Goal: Task Accomplishment & Management: Complete application form

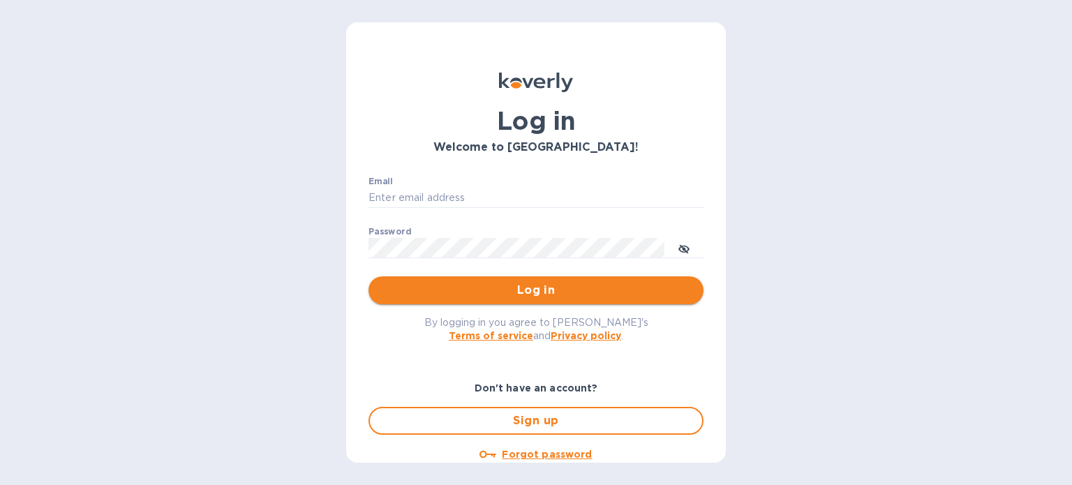
type input "oodlerexpress@gmail.com"
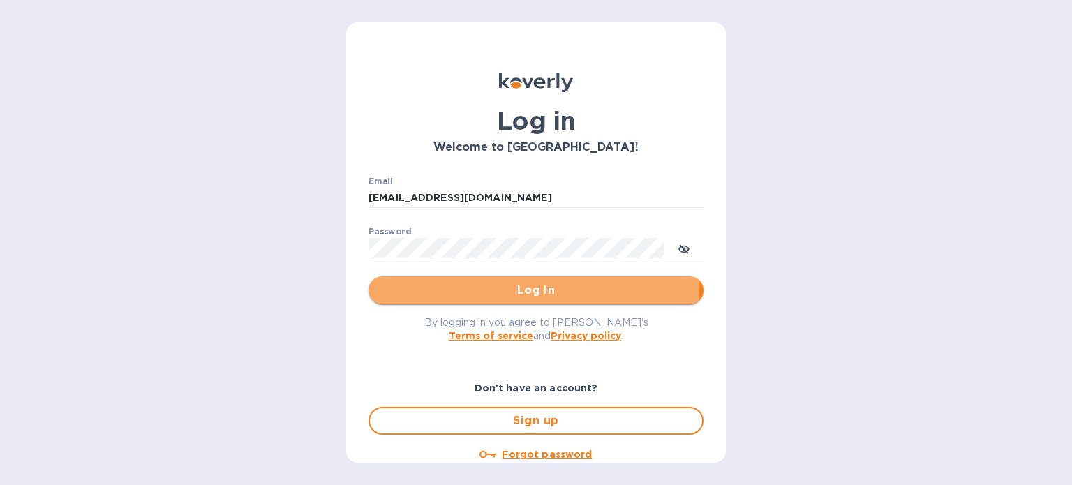
click at [406, 281] on button "Log in" at bounding box center [536, 290] width 335 height 28
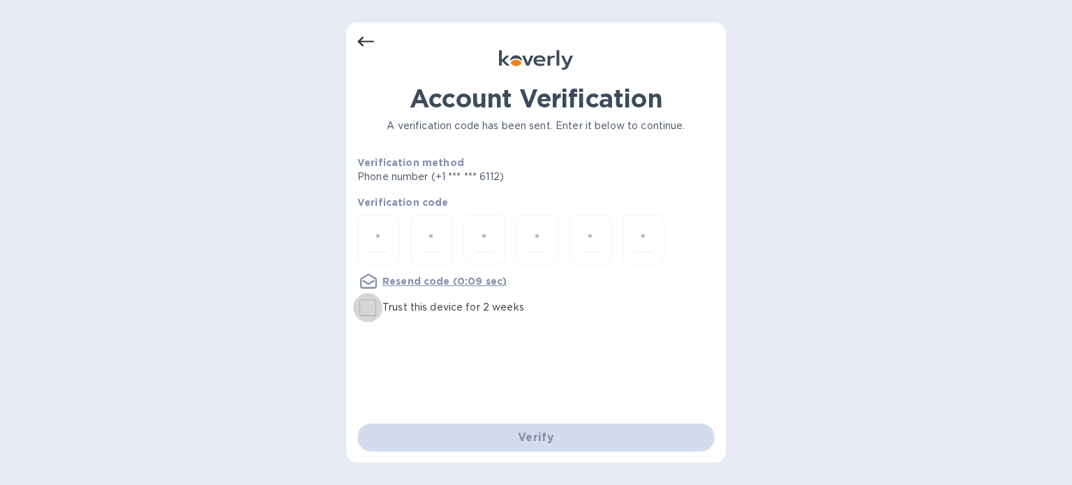
click at [371, 301] on input "Trust this device for 2 weeks" at bounding box center [367, 307] width 29 height 29
checkbox input "true"
click at [377, 260] on div at bounding box center [378, 240] width 42 height 50
type input "8"
type input "3"
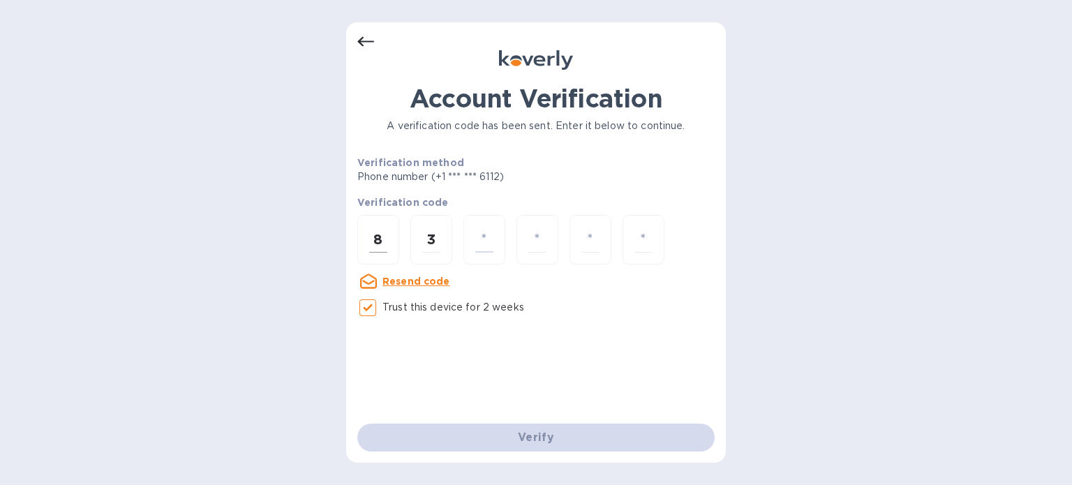
type input "9"
type input "1"
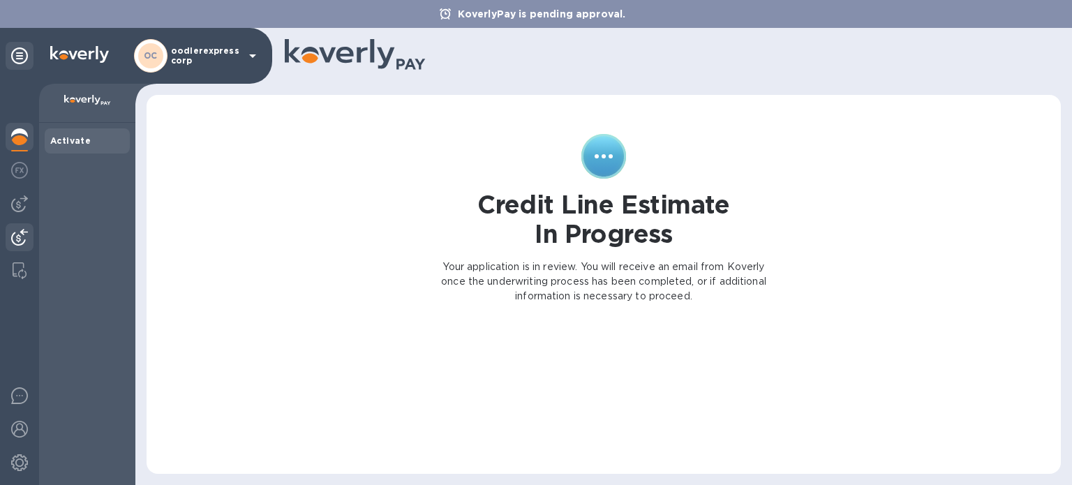
click at [25, 236] on img at bounding box center [19, 237] width 17 height 17
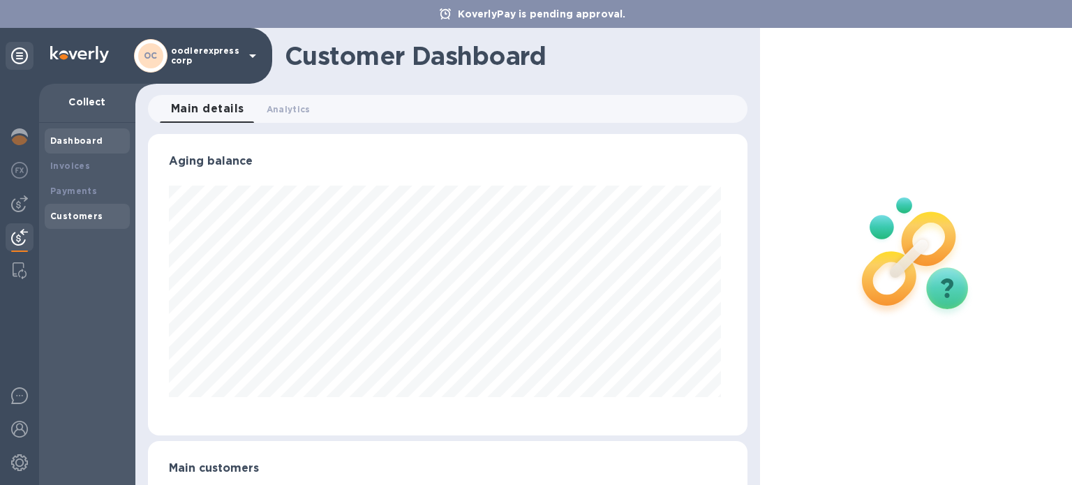
scroll to position [302, 594]
click at [18, 211] on img at bounding box center [19, 203] width 17 height 17
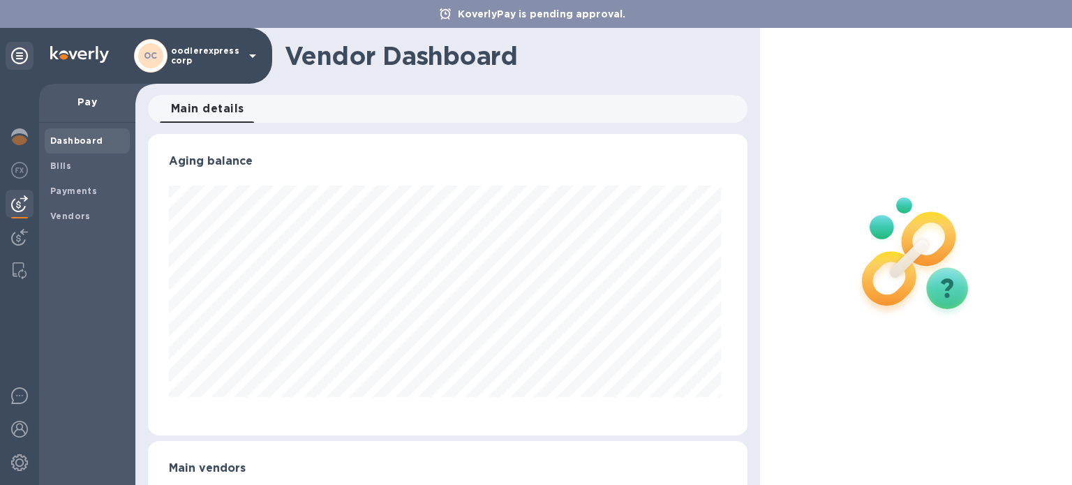
scroll to position [302, 594]
click at [75, 161] on span "Bills" at bounding box center [87, 166] width 74 height 14
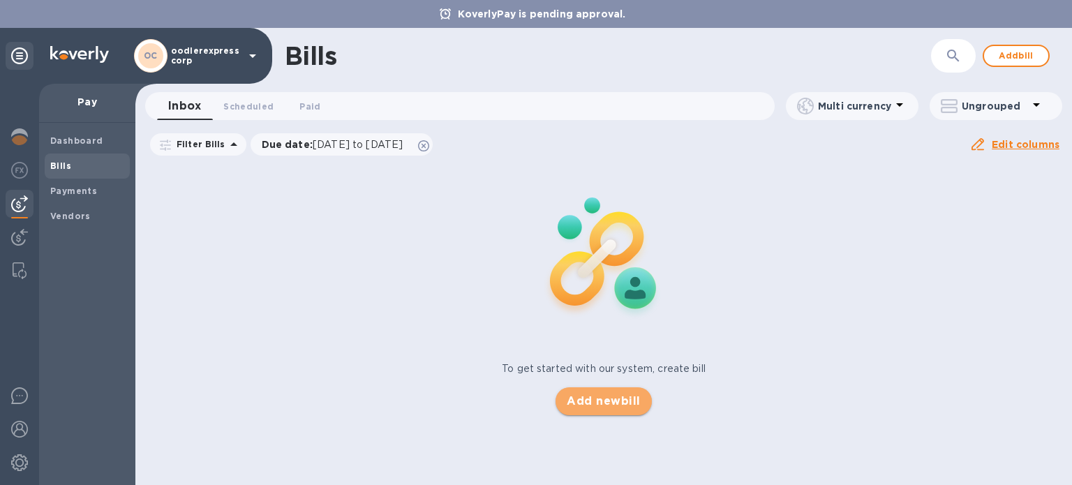
click at [600, 403] on span "Add new bill" at bounding box center [603, 401] width 73 height 17
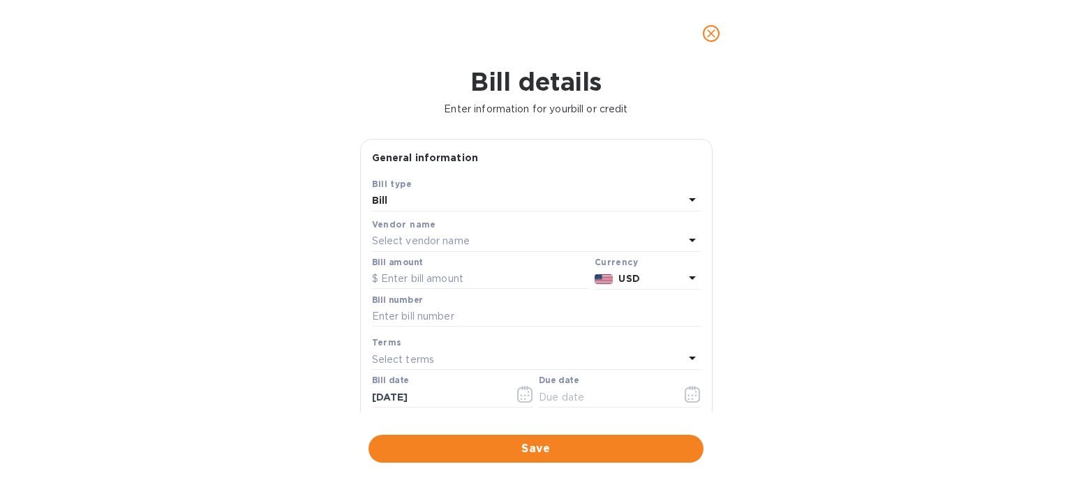
click at [431, 204] on div "Bill" at bounding box center [528, 201] width 312 height 20
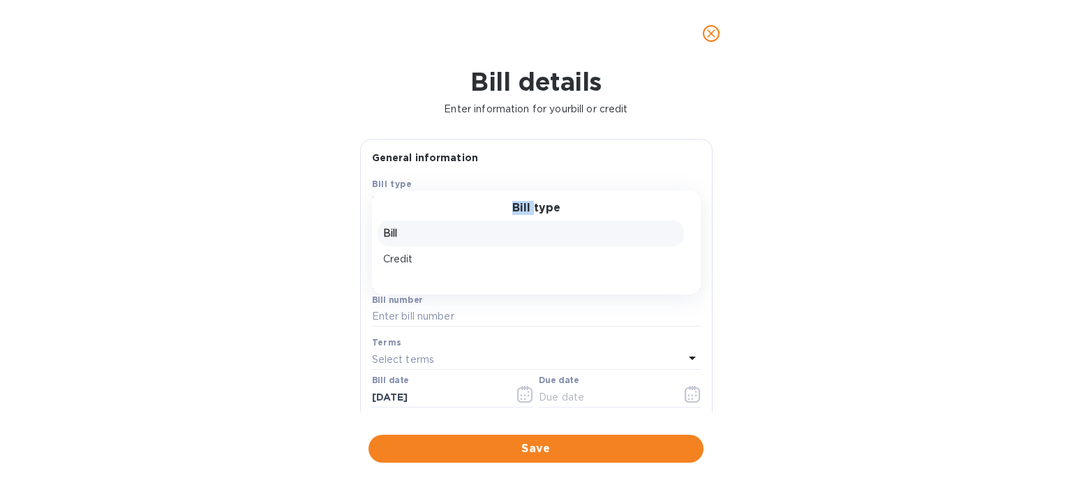
click at [431, 204] on div "Bill type" at bounding box center [536, 208] width 295 height 13
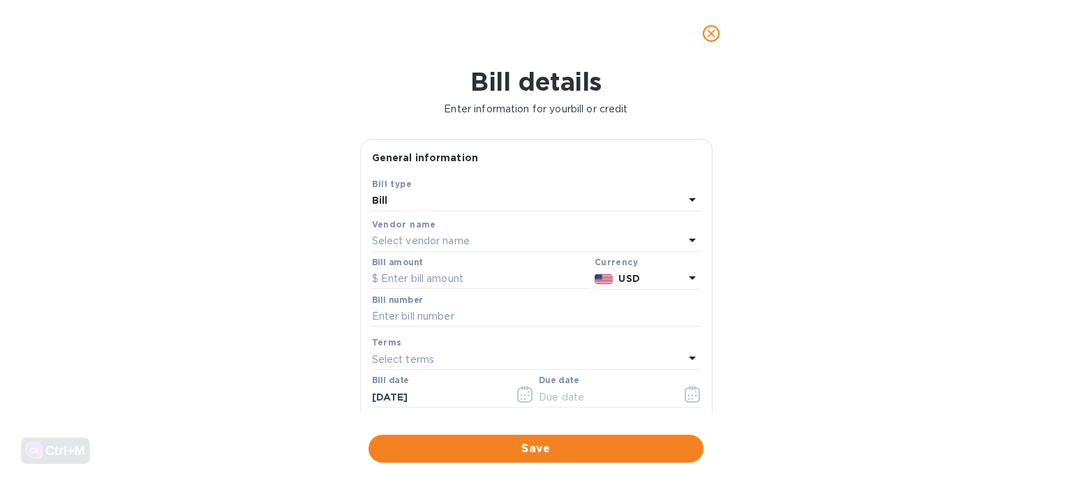
click at [381, 186] on b "Bill type" at bounding box center [392, 184] width 40 height 10
click at [391, 236] on p "Select vendor name" at bounding box center [421, 241] width 98 height 15
click at [413, 323] on p "DOS Express" at bounding box center [530, 320] width 295 height 15
click at [402, 281] on input "text" at bounding box center [480, 279] width 217 height 21
type input "1,363.67"
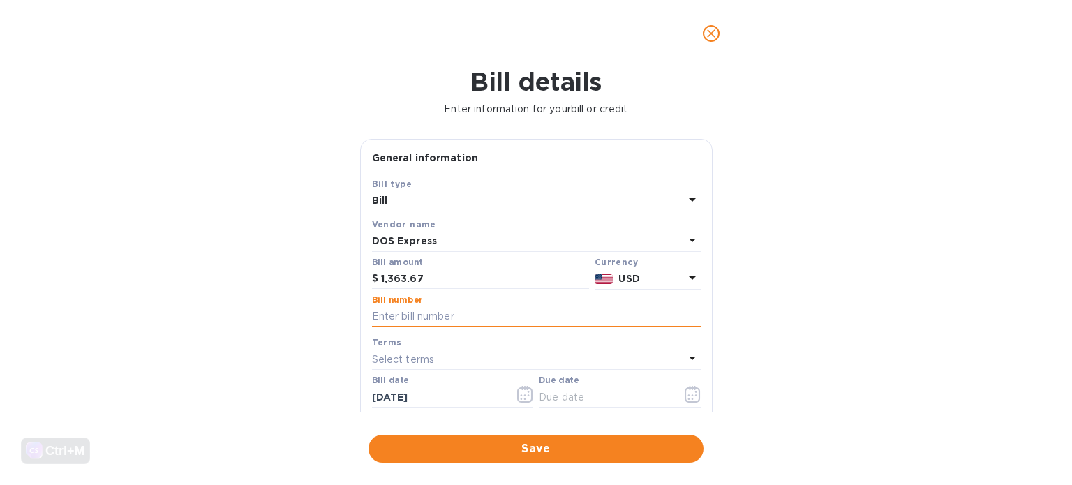
click at [430, 320] on input "text" at bounding box center [536, 316] width 329 height 21
click at [372, 317] on input "55" at bounding box center [536, 316] width 329 height 21
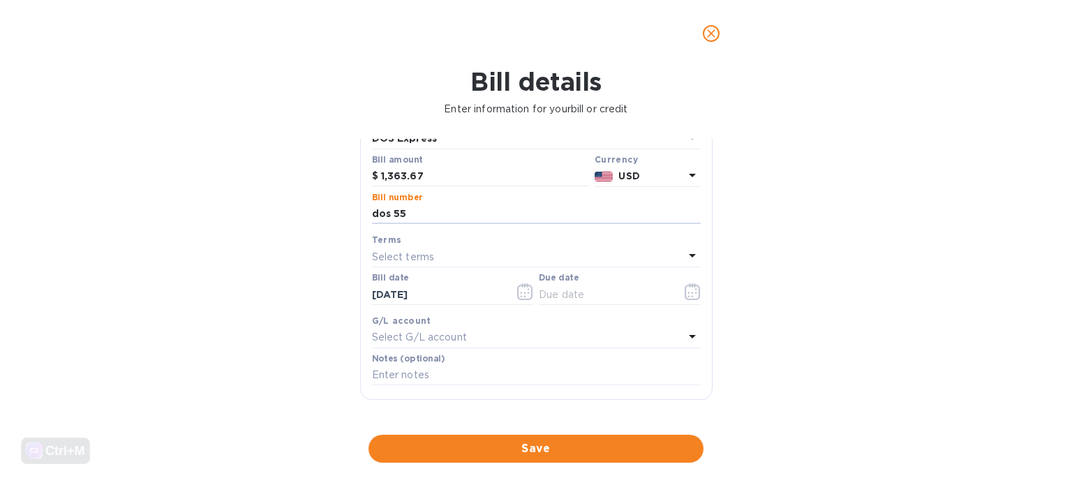
scroll to position [165, 0]
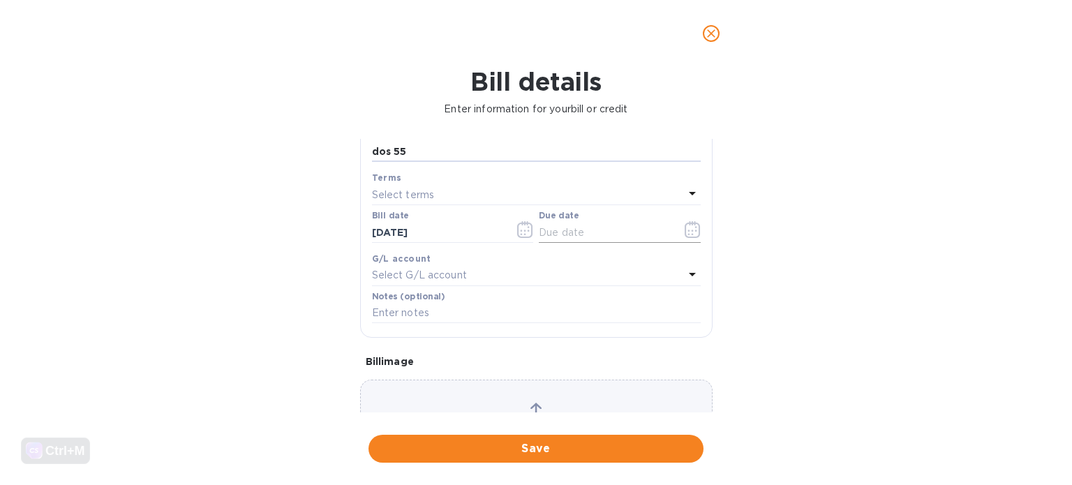
type input "dos 55"
click at [685, 233] on icon "button" at bounding box center [693, 229] width 16 height 17
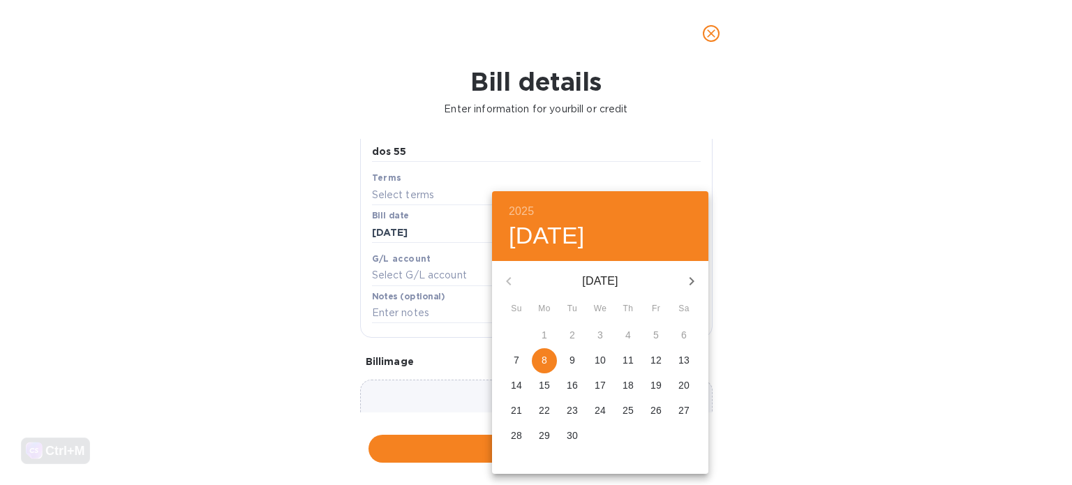
type input "[DATE]"
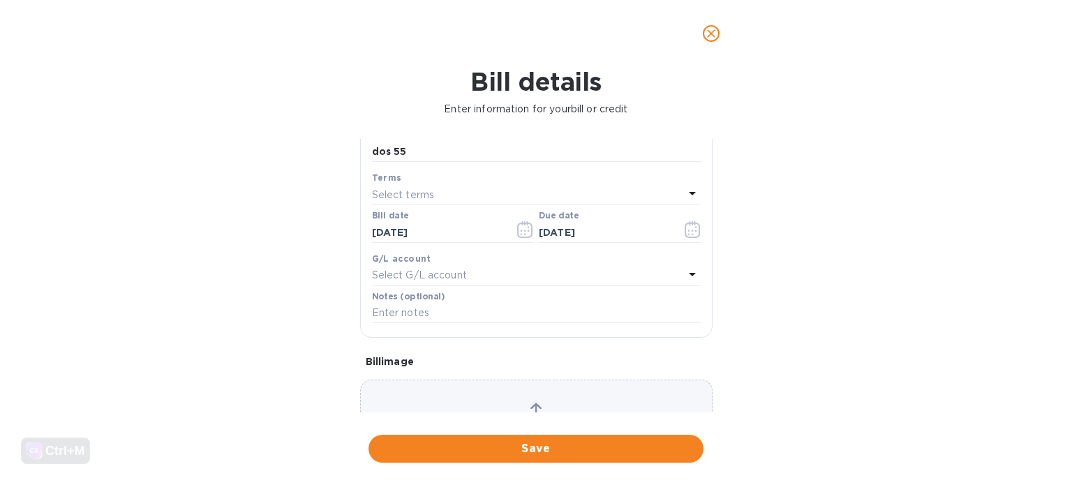
scroll to position [251, 0]
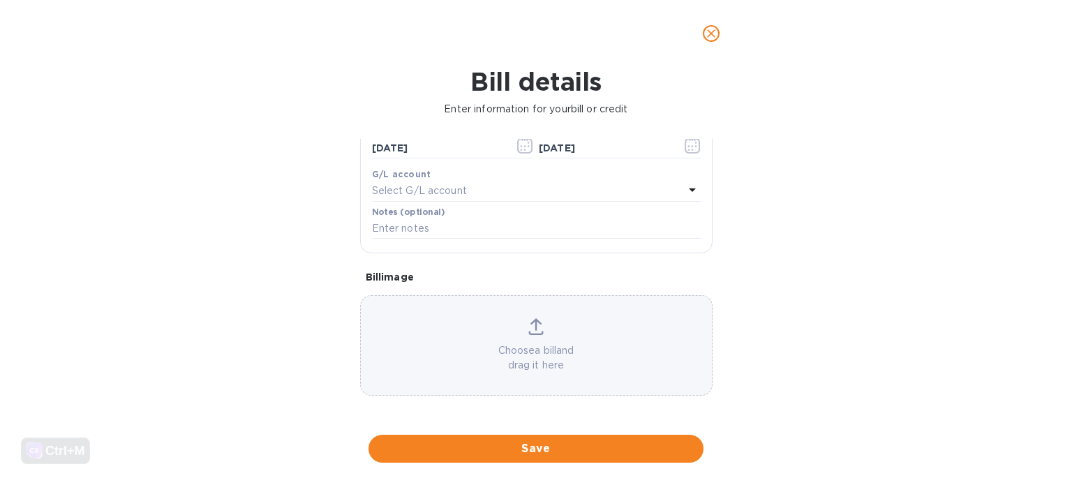
click at [536, 346] on p "Choose a bill and drag it here" at bounding box center [536, 357] width 351 height 29
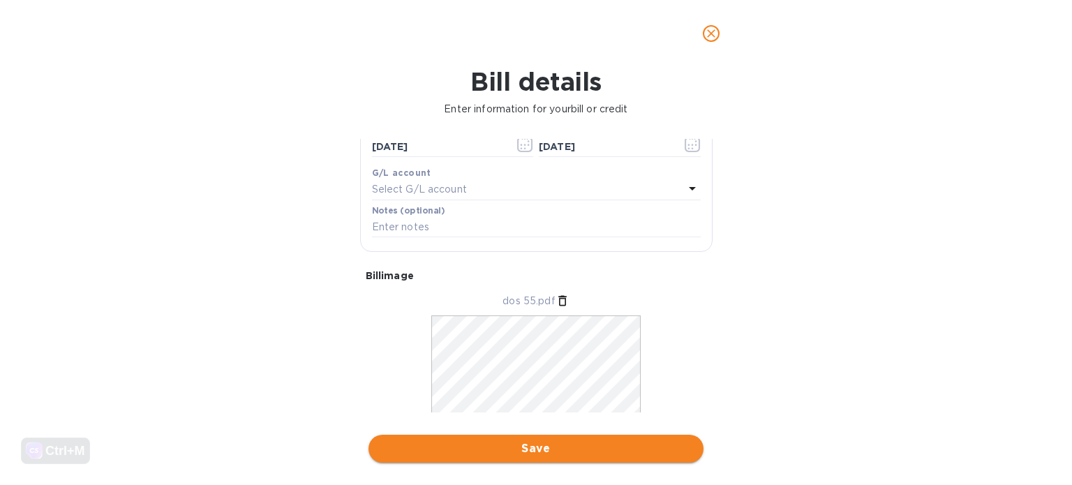
click at [489, 440] on span "Save" at bounding box center [536, 448] width 313 height 17
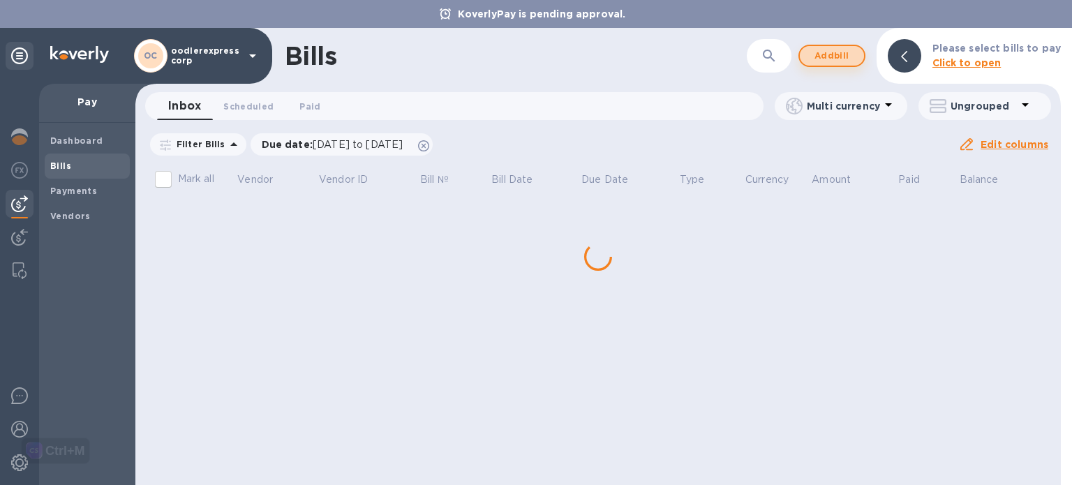
click at [827, 55] on span "Add bill" at bounding box center [832, 55] width 42 height 17
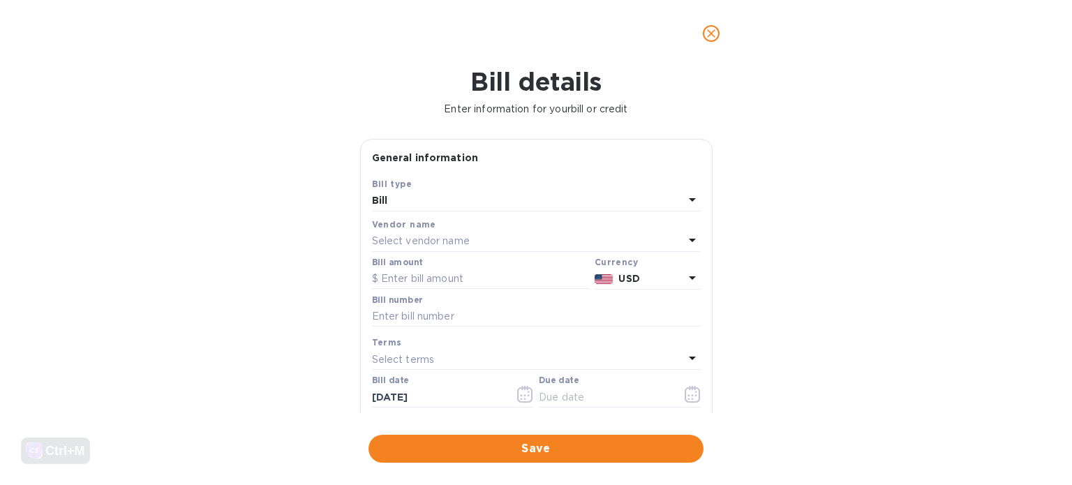
click at [394, 244] on p "Select vendor name" at bounding box center [421, 241] width 98 height 15
click at [387, 320] on p "DOS Express" at bounding box center [530, 320] width 295 height 15
click at [417, 277] on input "text" at bounding box center [480, 279] width 217 height 21
click at [569, 406] on input "text" at bounding box center [605, 397] width 132 height 21
click at [408, 281] on input "text" at bounding box center [480, 279] width 217 height 21
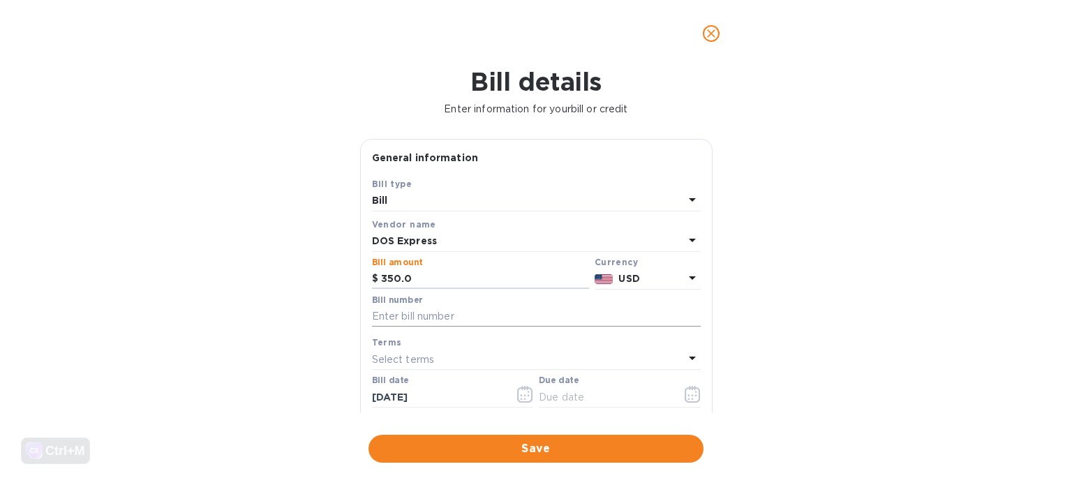
type input "350.0"
click at [416, 318] on input "text" at bounding box center [536, 316] width 329 height 21
type input "Dos helper 55"
click at [685, 399] on icon "button" at bounding box center [693, 394] width 16 height 17
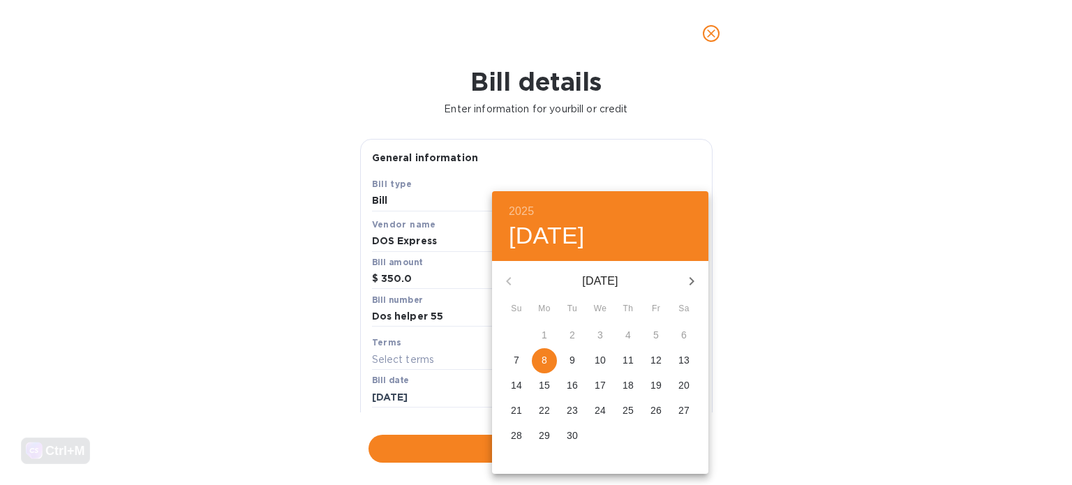
type input "[DATE]"
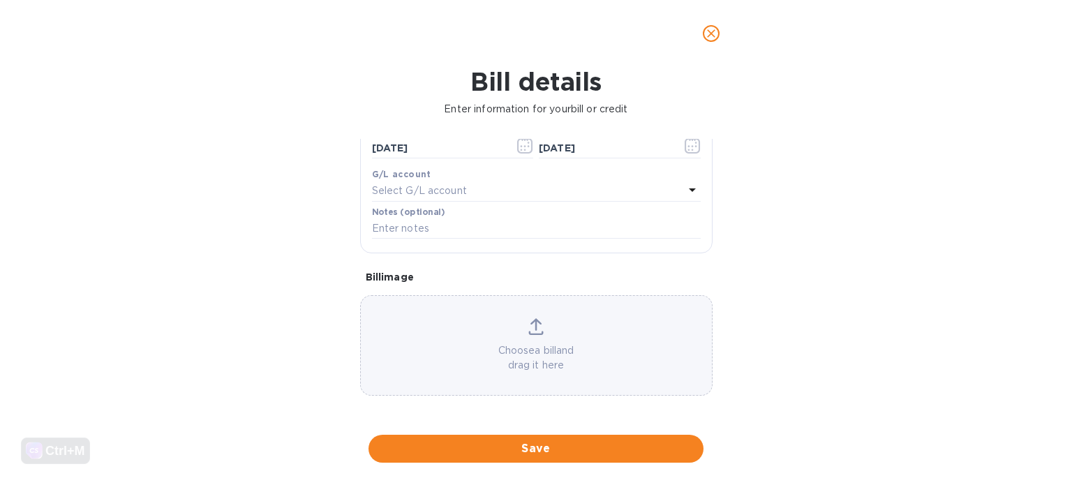
click at [549, 348] on p "Choose a bill and drag it here" at bounding box center [536, 357] width 351 height 29
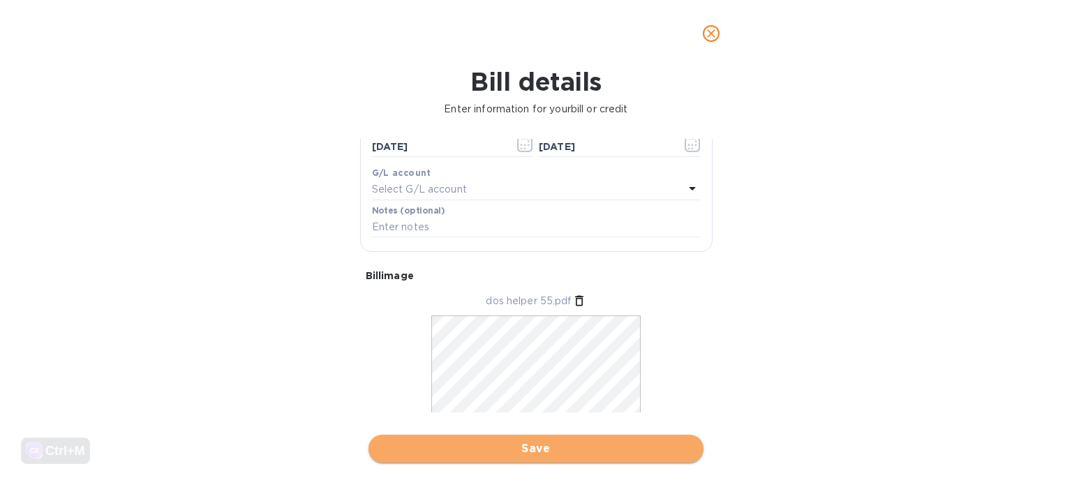
click at [446, 454] on span "Save" at bounding box center [536, 448] width 313 height 17
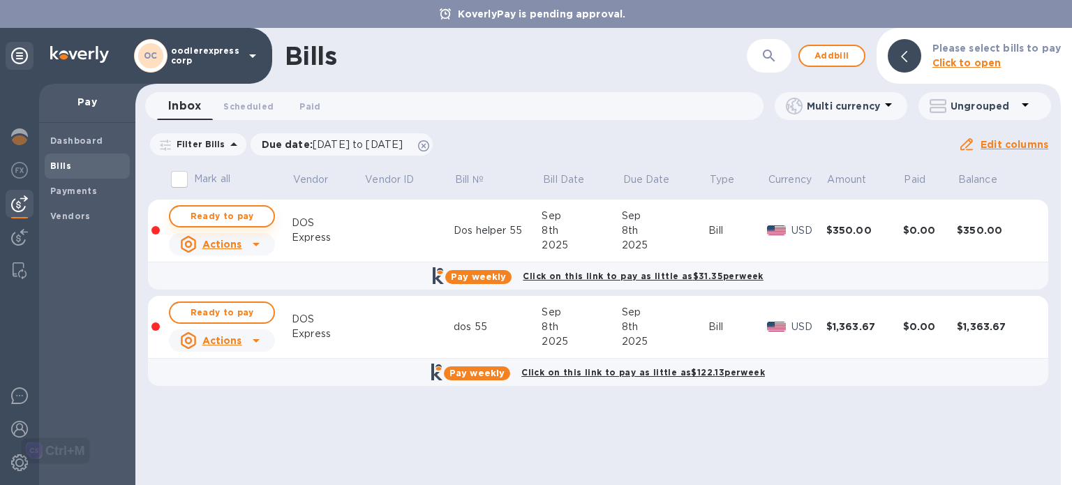
click at [193, 211] on span "Ready to pay" at bounding box center [221, 216] width 81 height 17
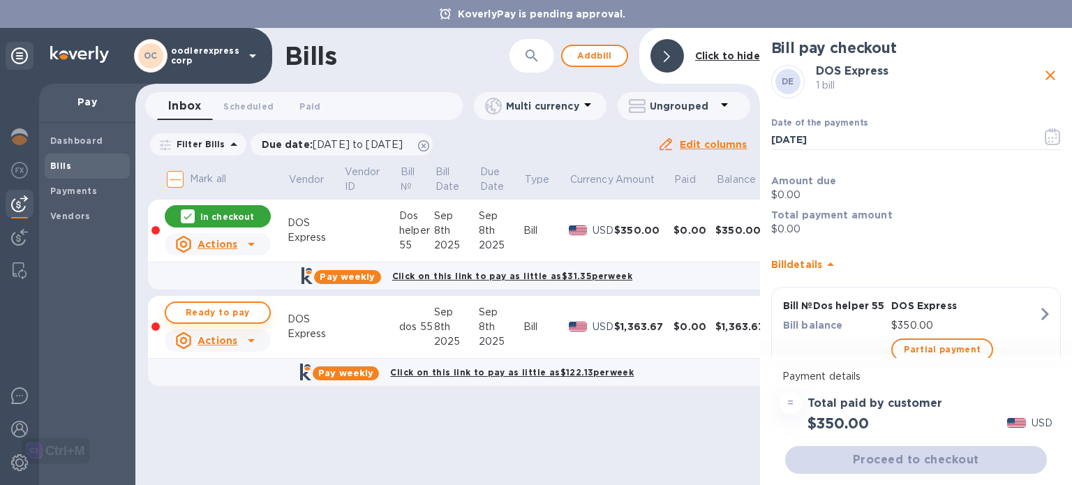
click at [207, 307] on span "Ready to pay" at bounding box center [217, 312] width 81 height 17
checkbox input "true"
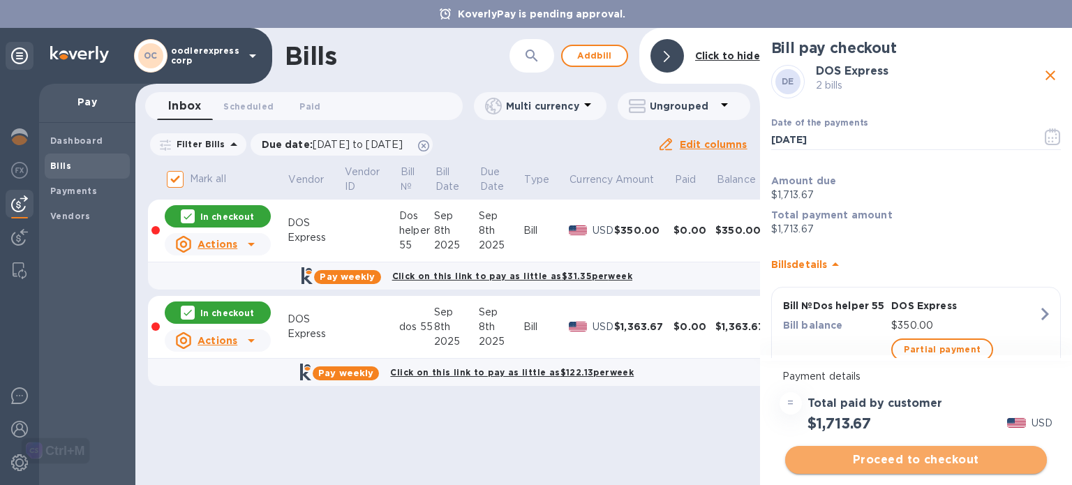
click at [888, 453] on span "Proceed to checkout" at bounding box center [915, 460] width 239 height 17
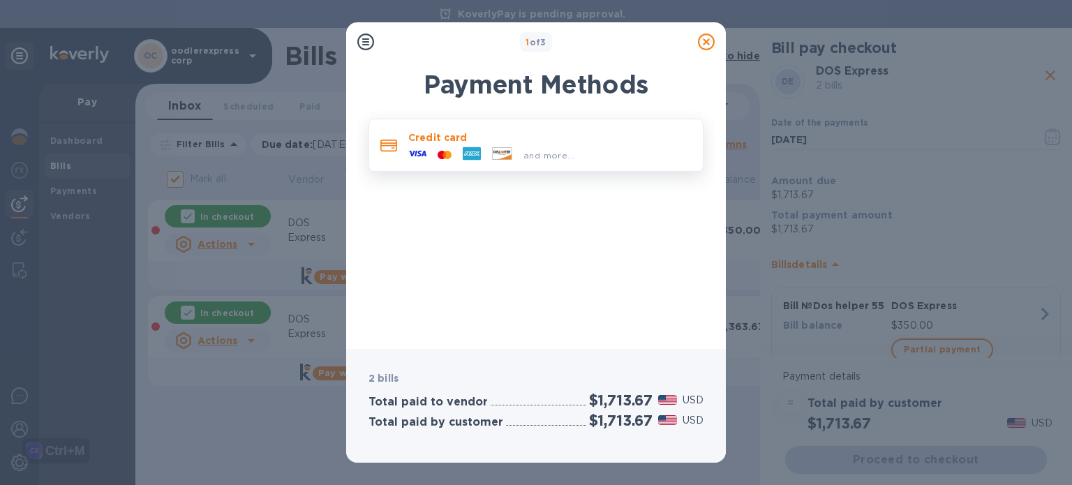
click at [580, 133] on p "Credit card" at bounding box center [549, 138] width 283 height 14
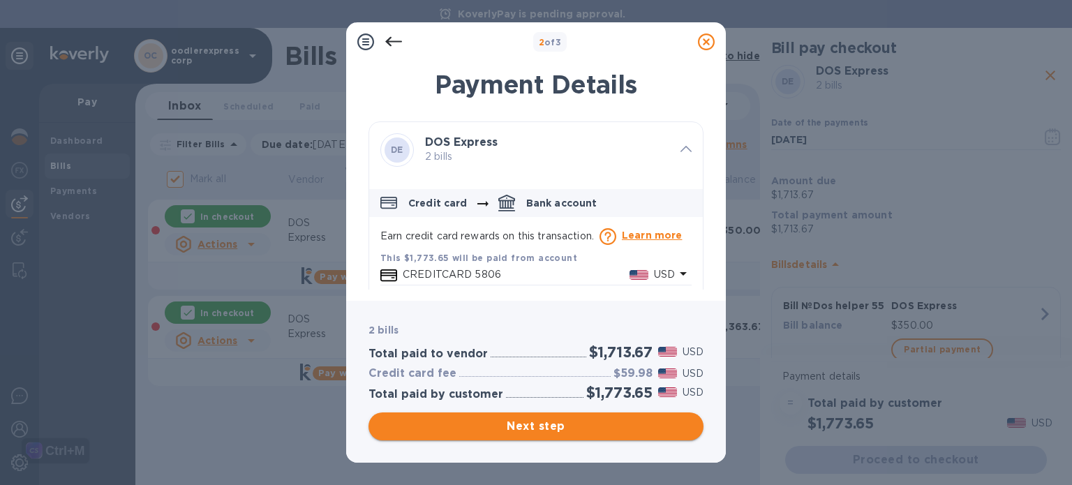
click at [540, 426] on span "Next step" at bounding box center [536, 426] width 313 height 17
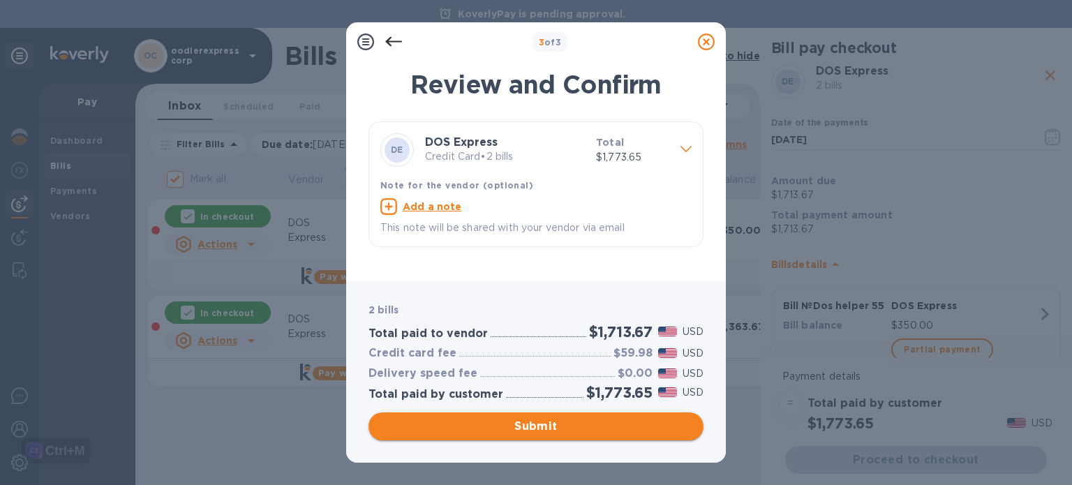
click at [519, 423] on span "Submit" at bounding box center [536, 426] width 313 height 17
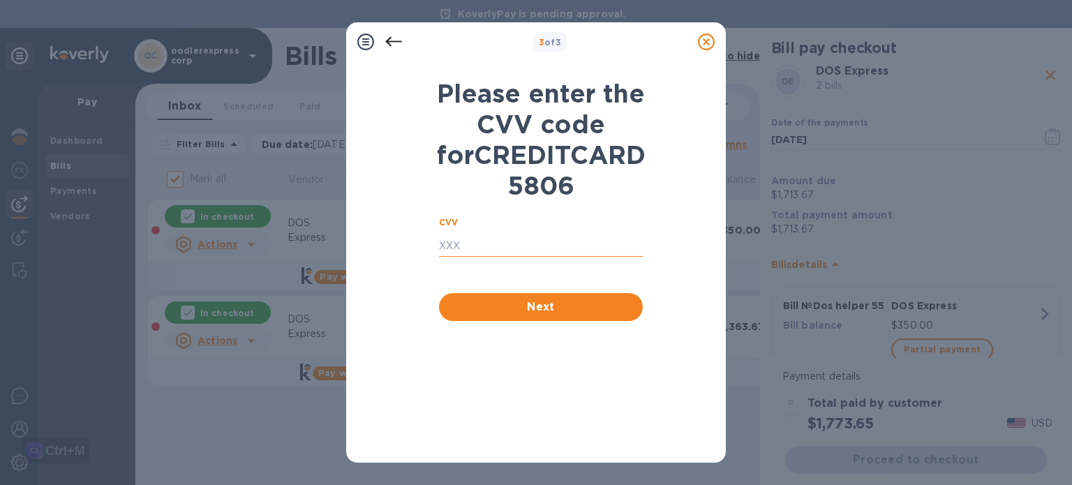
click at [477, 257] on input "text" at bounding box center [541, 246] width 204 height 21
type input "117"
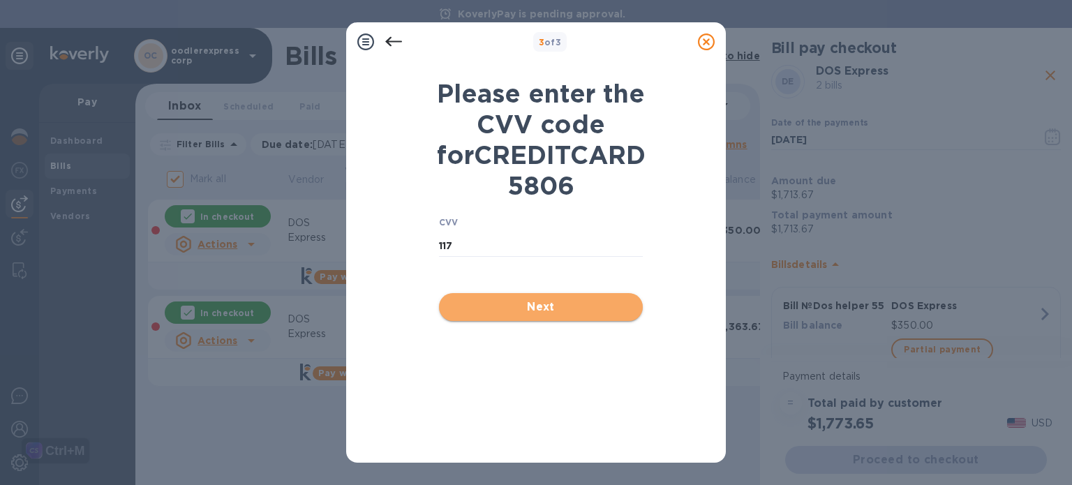
click at [472, 315] on span "Next" at bounding box center [540, 307] width 181 height 17
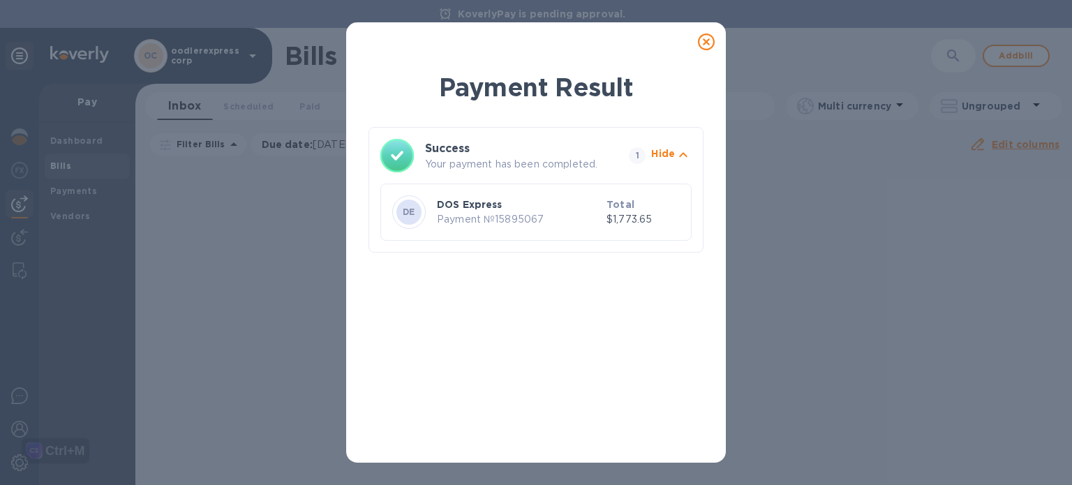
click at [711, 45] on icon at bounding box center [706, 42] width 17 height 17
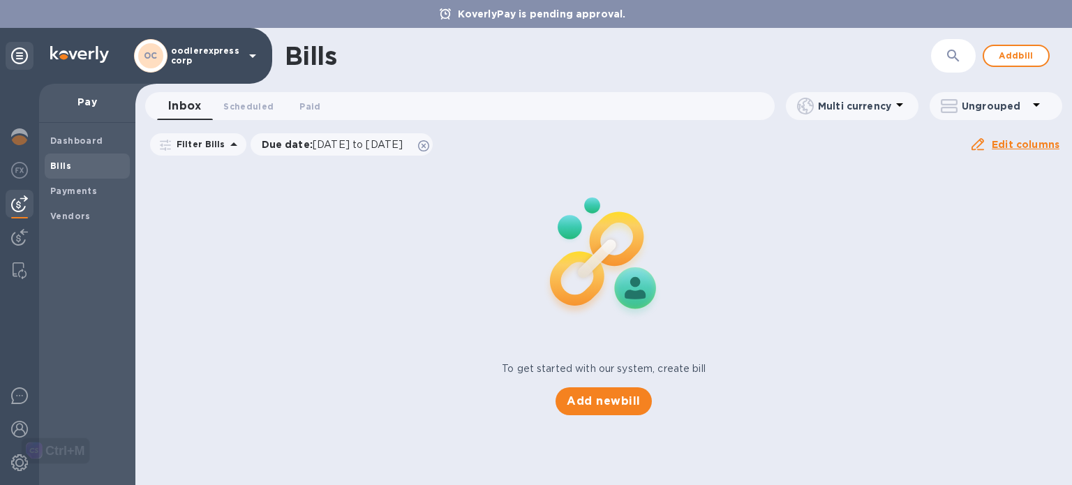
click at [729, 180] on div "To get started with our system, create bill Add new bill" at bounding box center [604, 289] width 948 height 263
